Goal: Information Seeking & Learning: Find specific fact

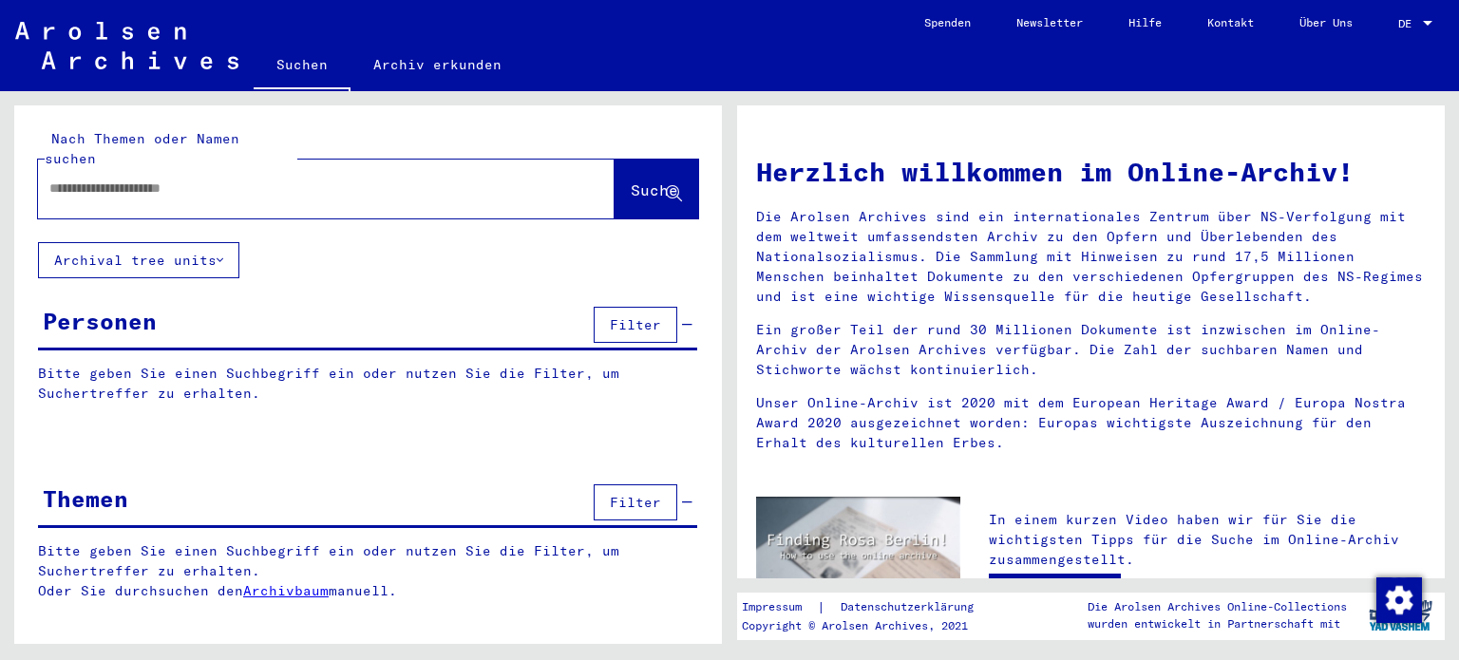
type input "**********"
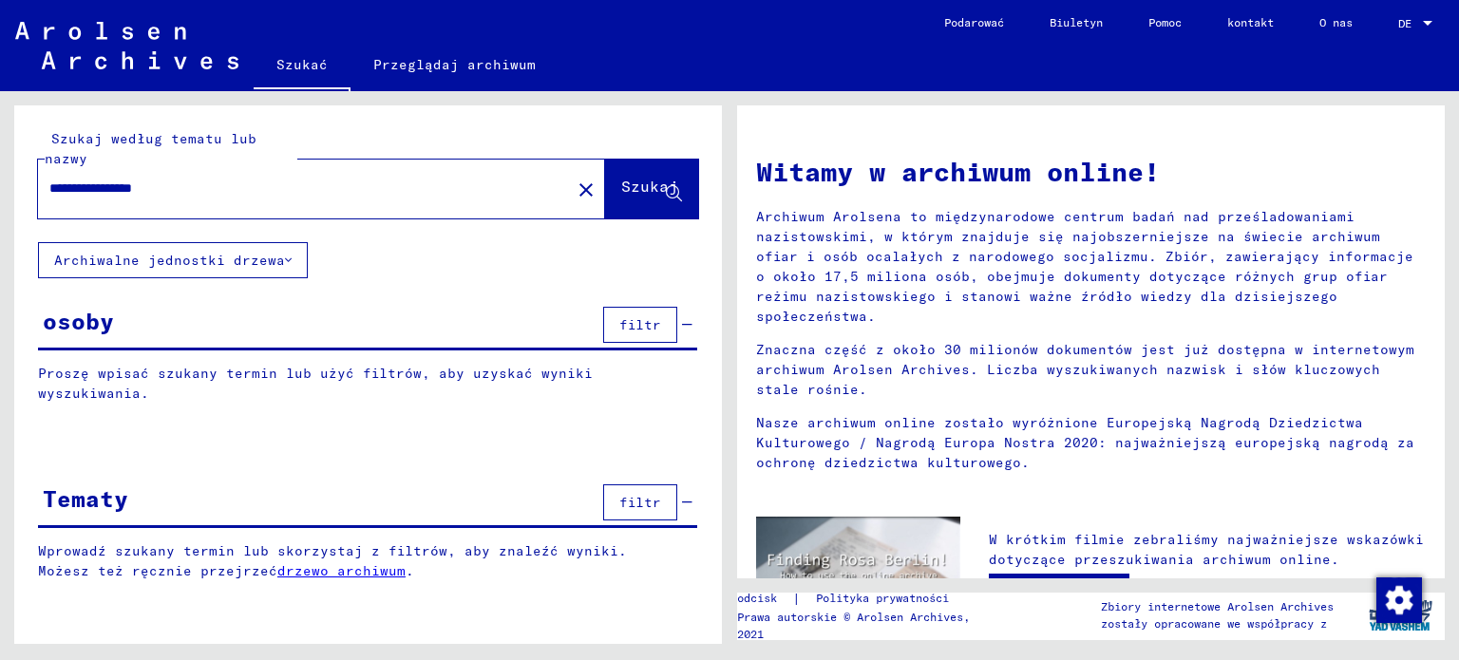
click at [175, 320] on div "osoby filtr" at bounding box center [367, 326] width 659 height 48
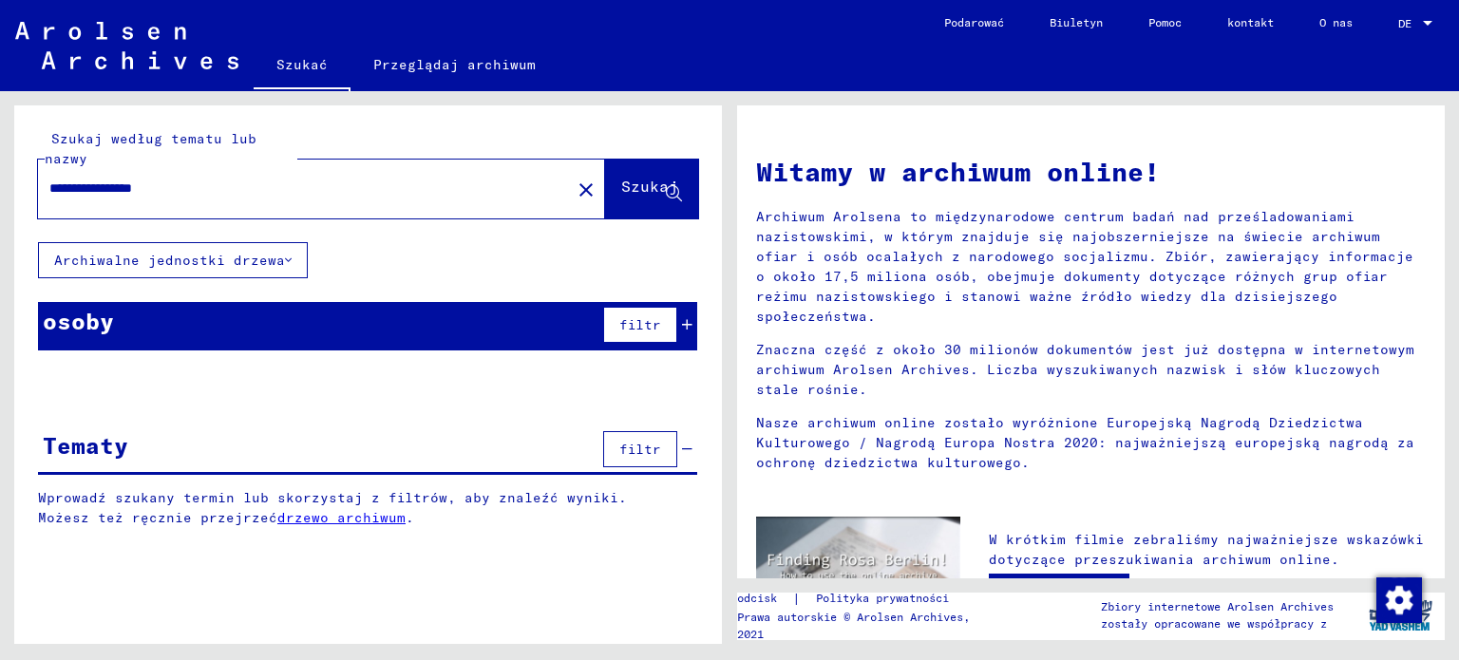
drag, startPoint x: 175, startPoint y: 320, endPoint x: 185, endPoint y: 318, distance: 10.6
click at [179, 320] on div "osoby filtr" at bounding box center [367, 326] width 659 height 48
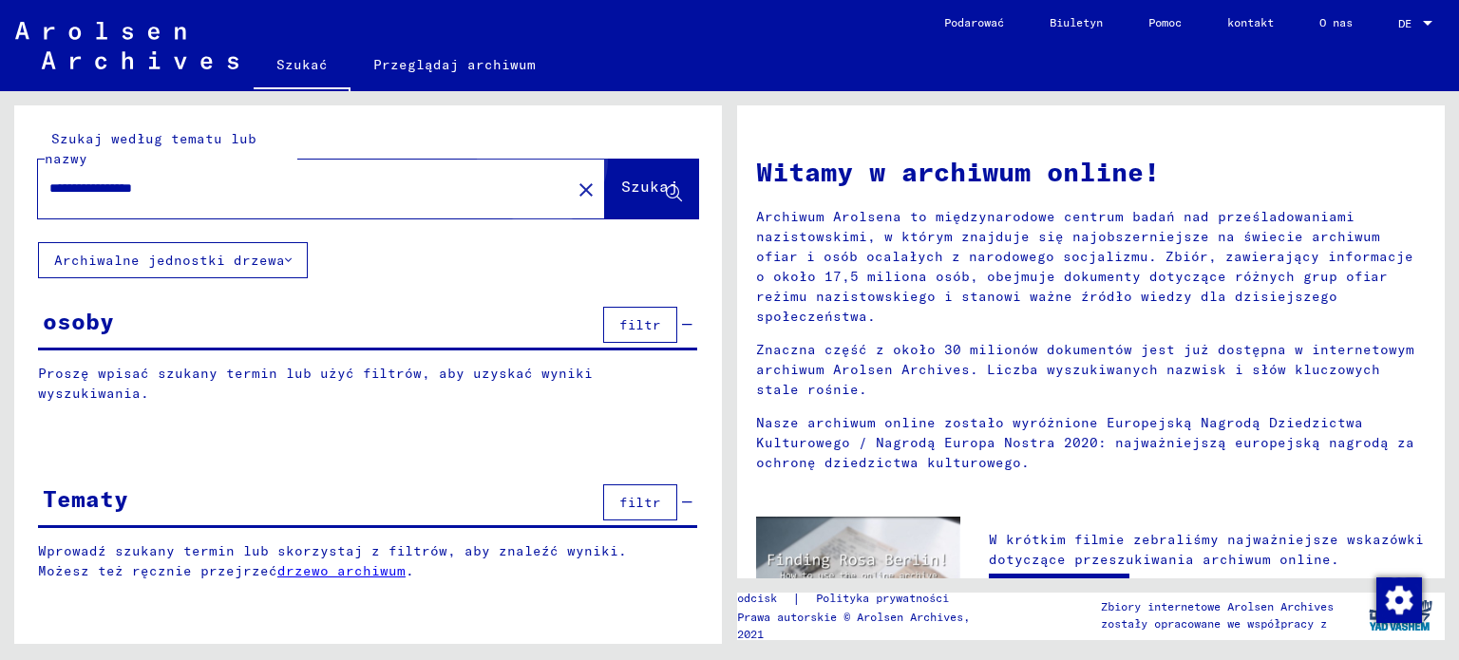
click at [621, 184] on font "Szukaj" at bounding box center [649, 186] width 57 height 19
click at [639, 312] on button "filtr" at bounding box center [640, 325] width 74 height 36
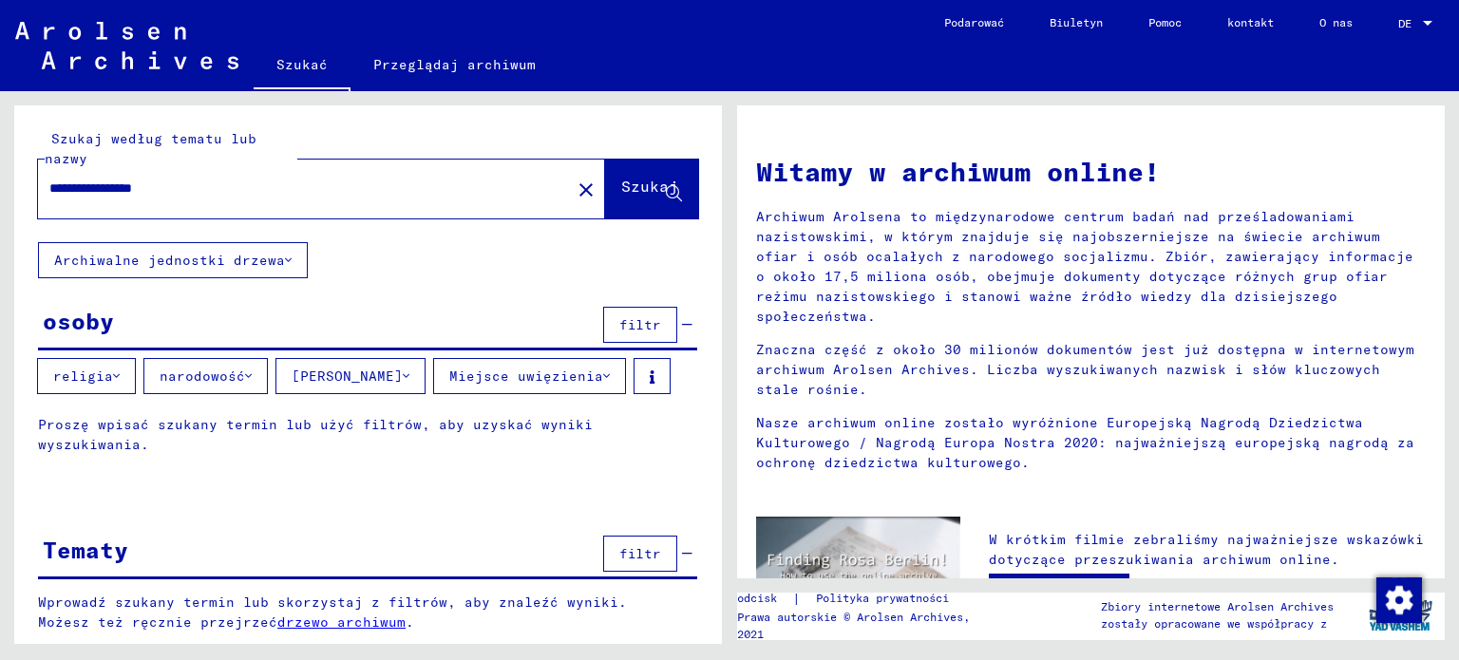
click at [185, 373] on font "narodowość" at bounding box center [203, 376] width 86 height 17
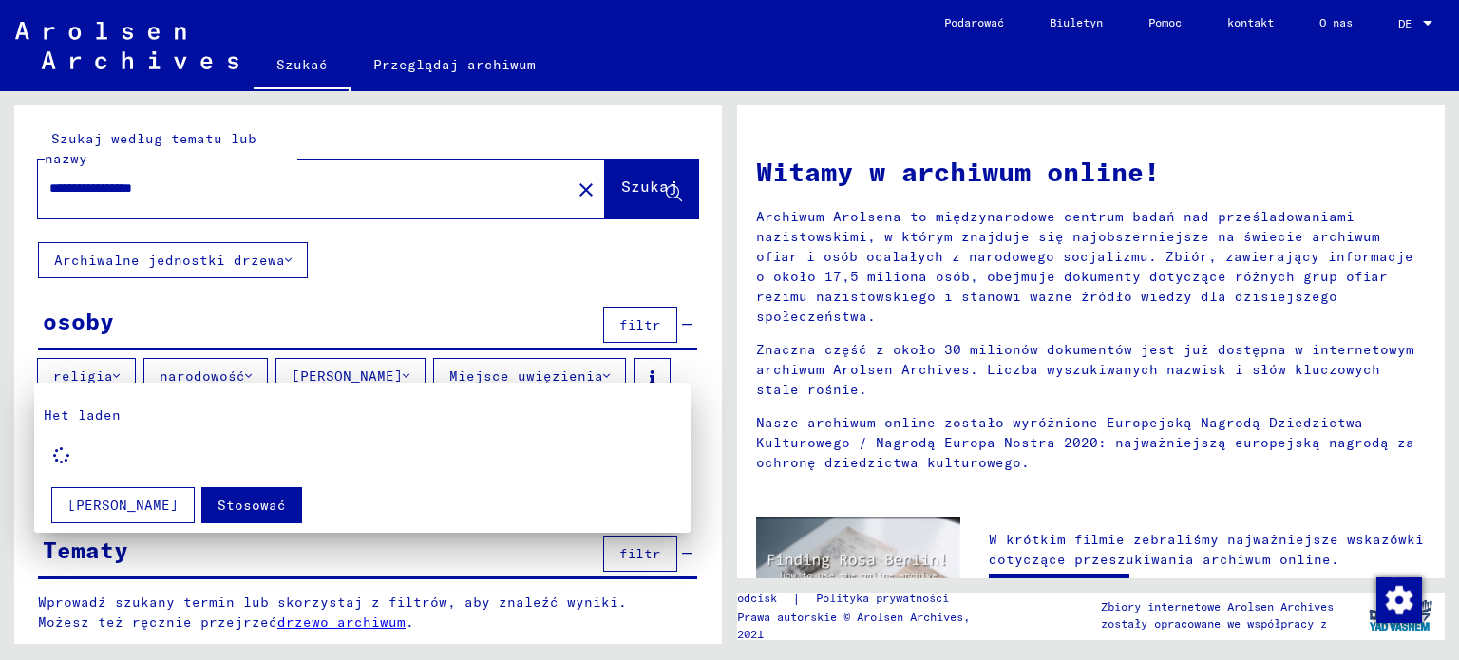
click at [329, 248] on div at bounding box center [729, 330] width 1459 height 660
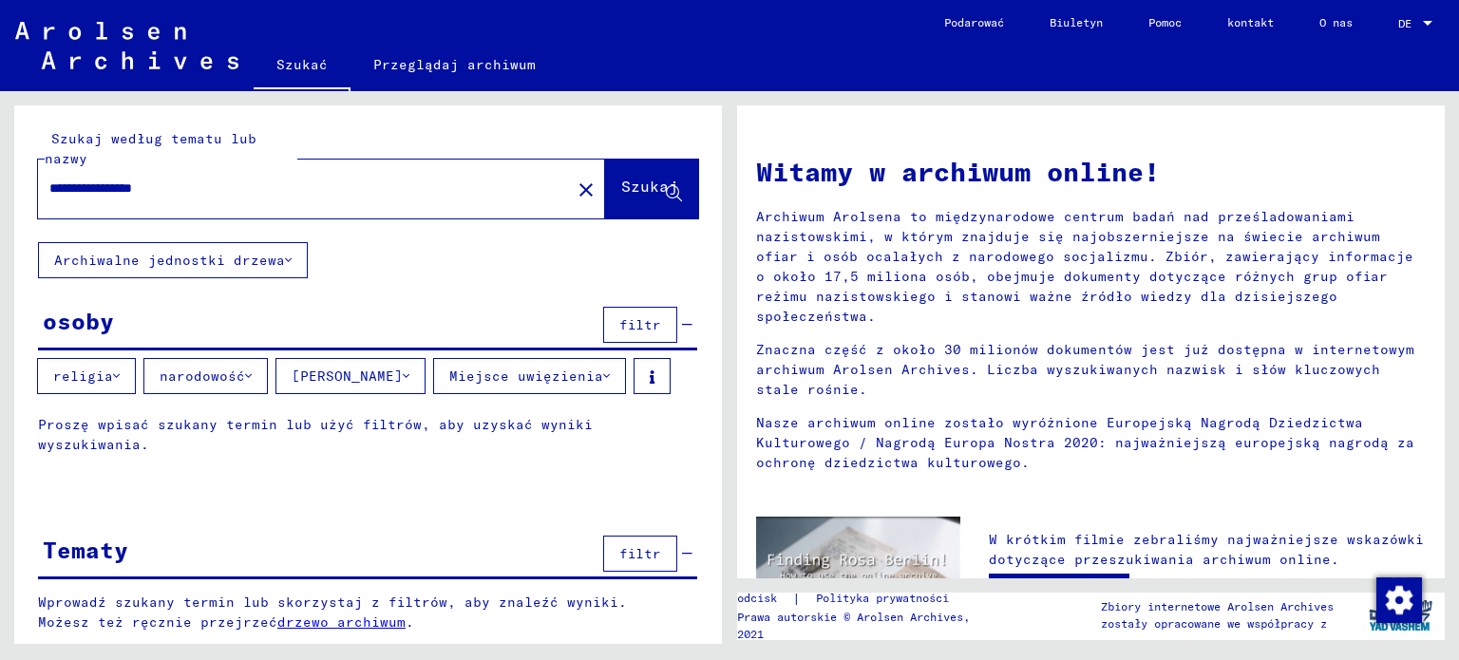
click at [603, 371] on icon at bounding box center [606, 376] width 7 height 13
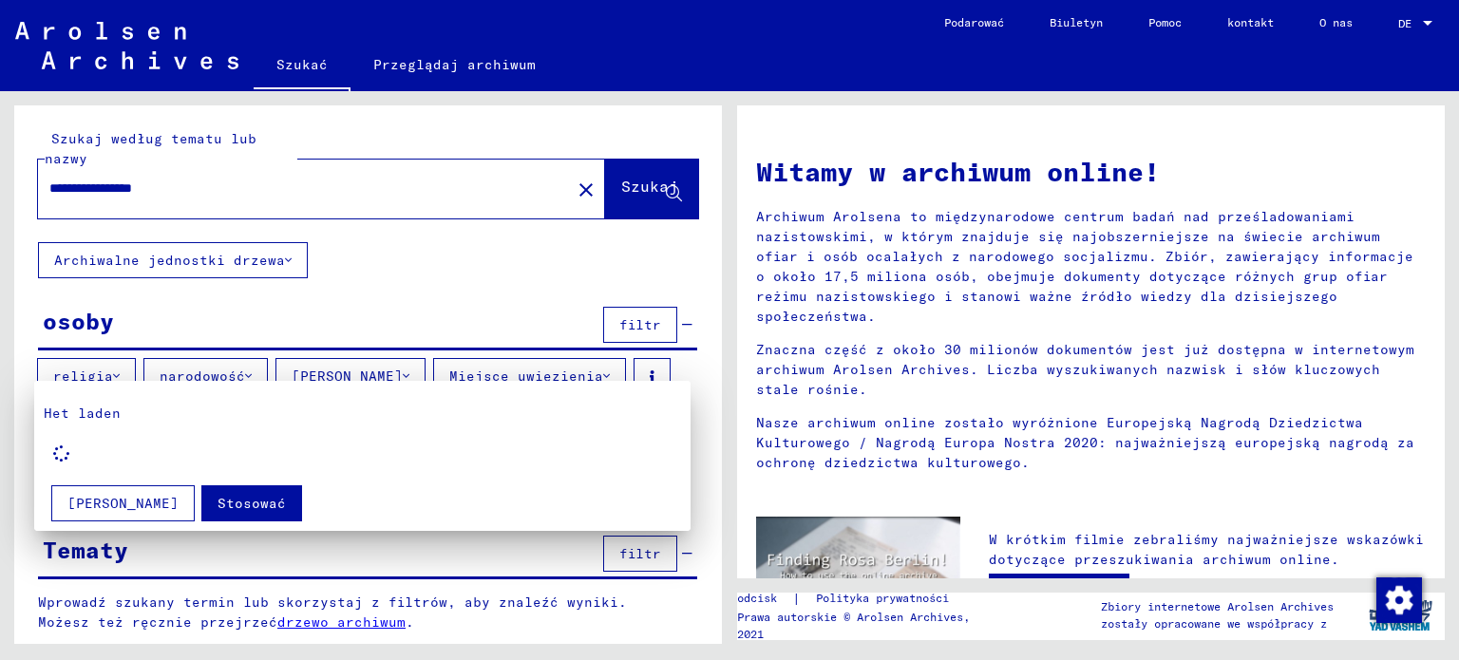
click at [514, 261] on div at bounding box center [729, 330] width 1459 height 660
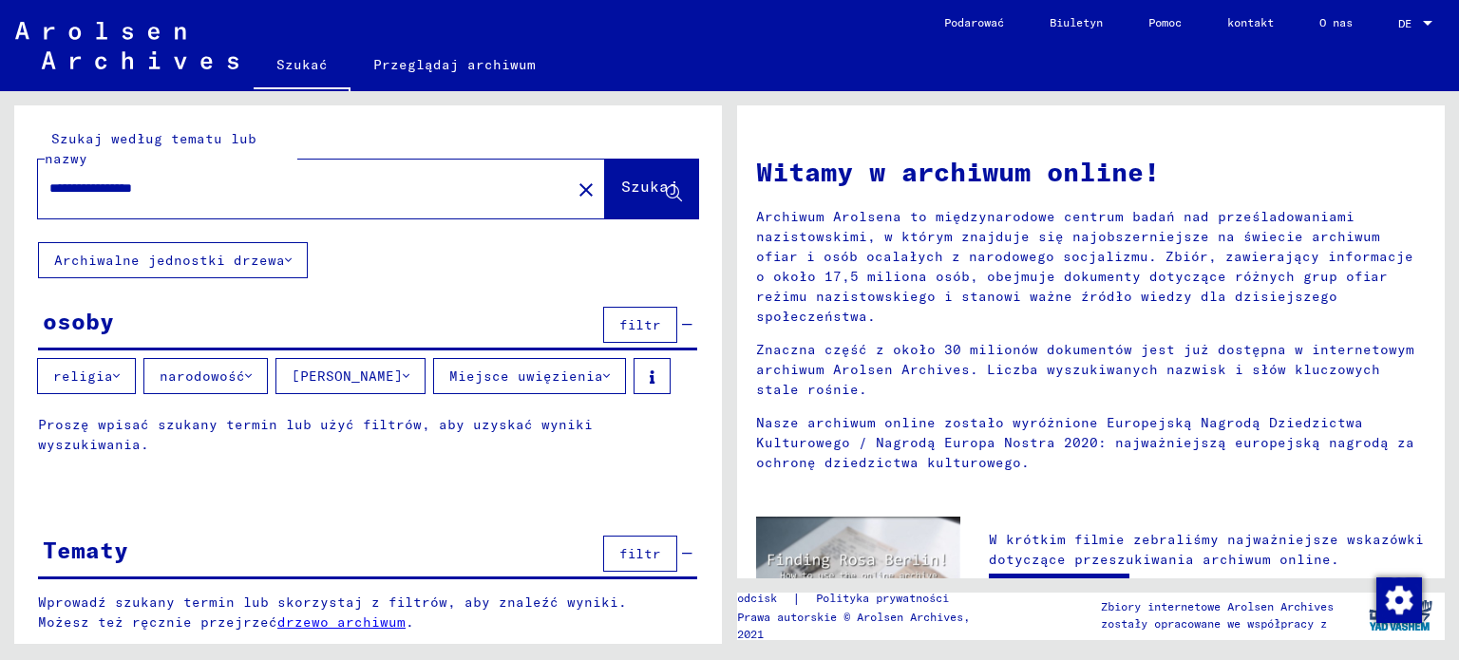
click at [138, 263] on font "Archiwalne jednostki drzewa" at bounding box center [169, 260] width 231 height 17
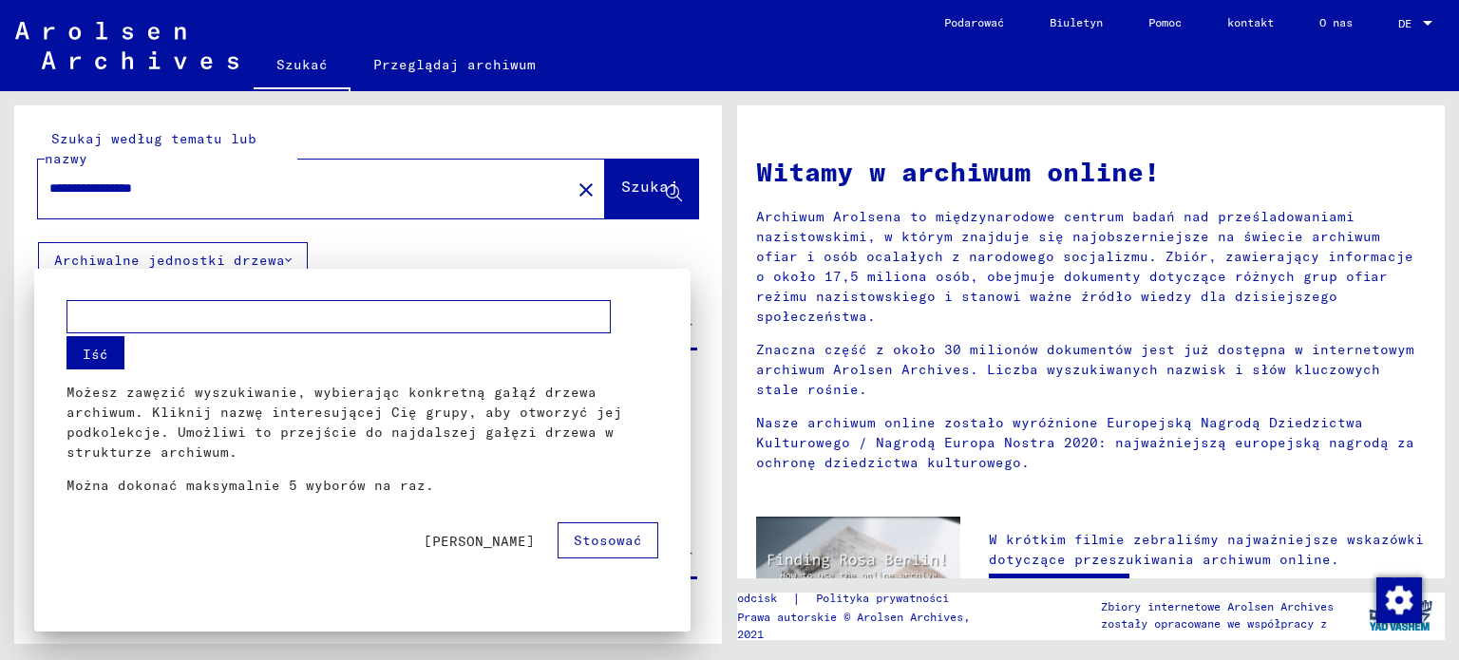
click at [693, 251] on div at bounding box center [729, 330] width 1459 height 660
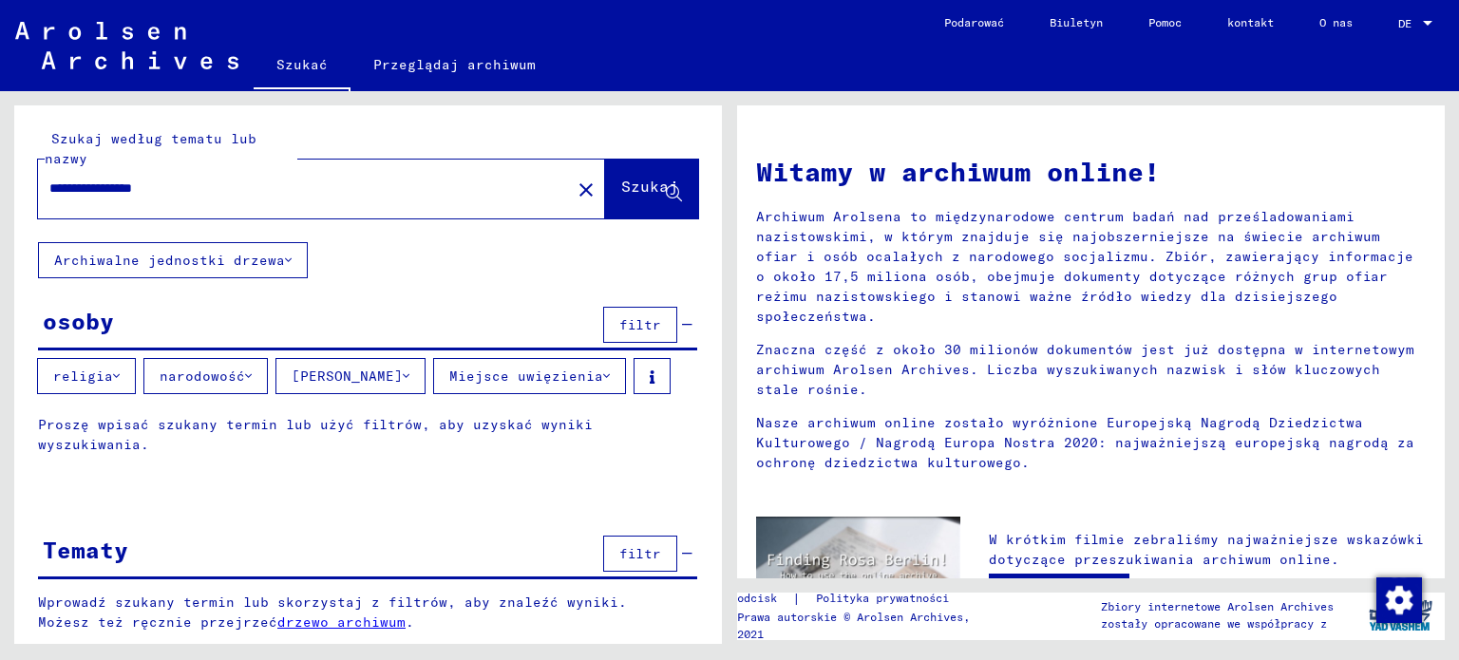
click at [224, 371] on font "narodowość" at bounding box center [203, 376] width 86 height 17
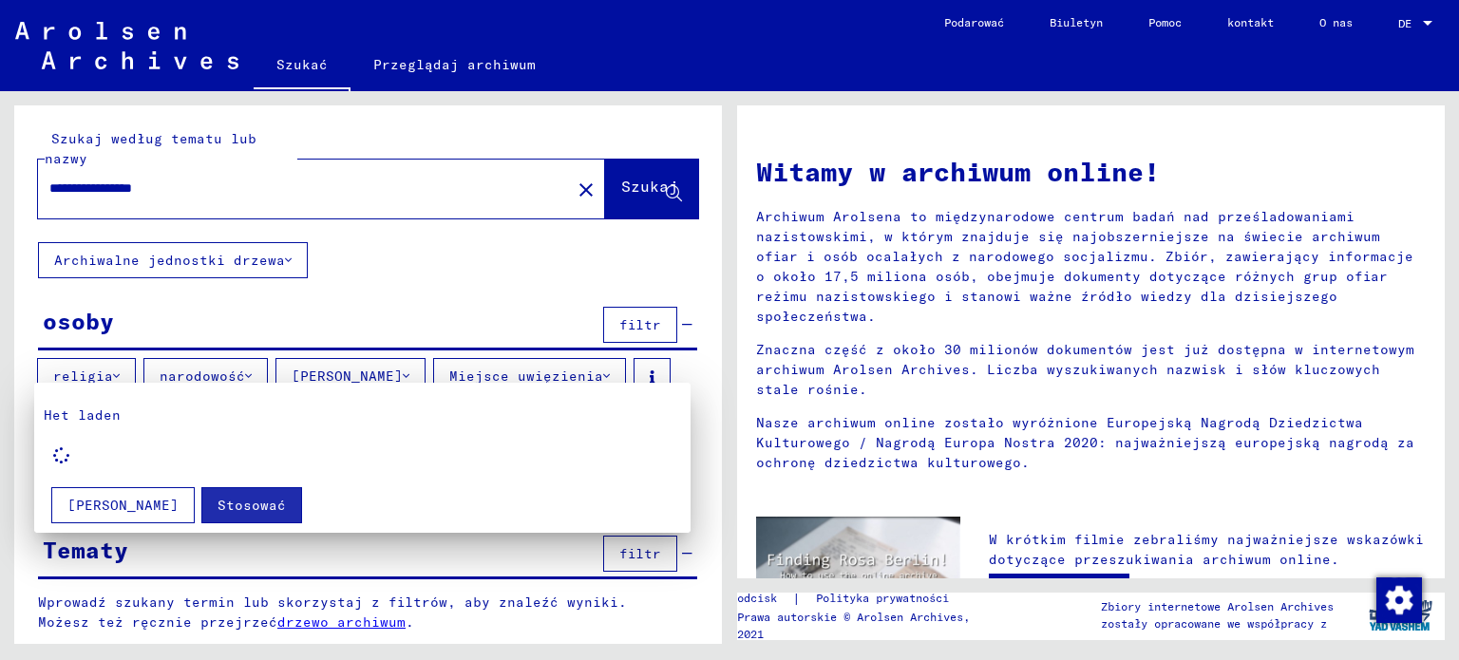
click at [61, 462] on icon at bounding box center [61, 456] width 40 height 40
click at [88, 504] on font "[PERSON_NAME]" at bounding box center [122, 505] width 111 height 17
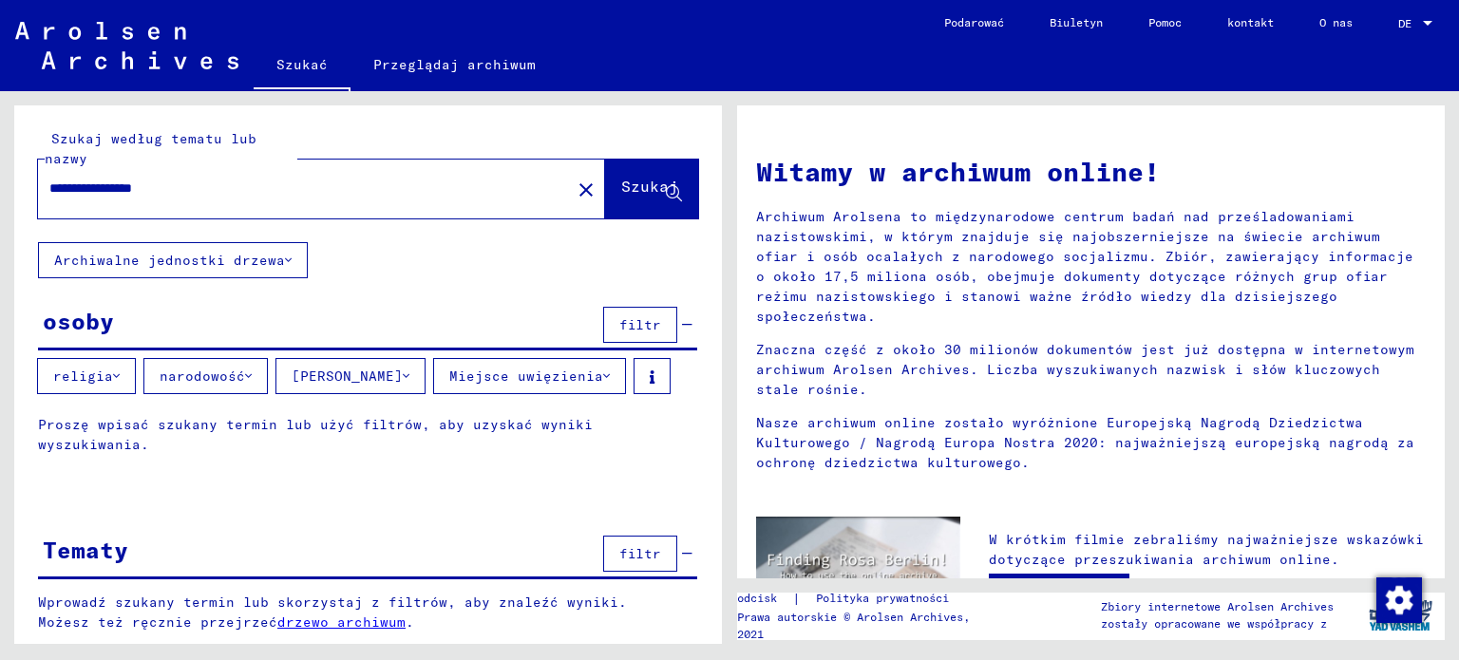
click at [230, 376] on font "narodowość" at bounding box center [203, 376] width 86 height 17
